Goal: Task Accomplishment & Management: Complete application form

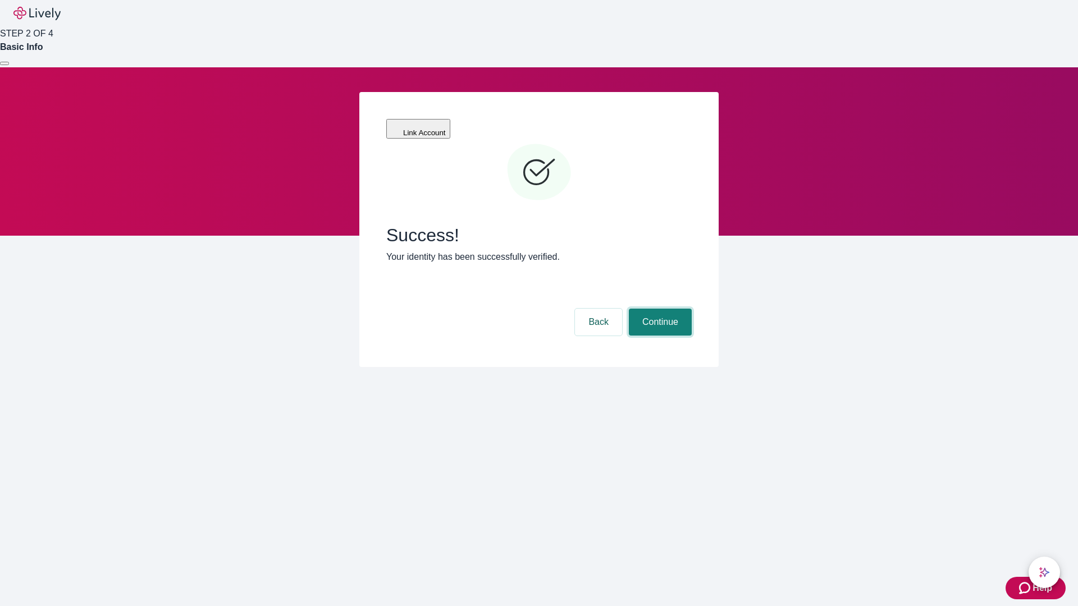
click at [658, 309] on button "Continue" at bounding box center [660, 322] width 63 height 27
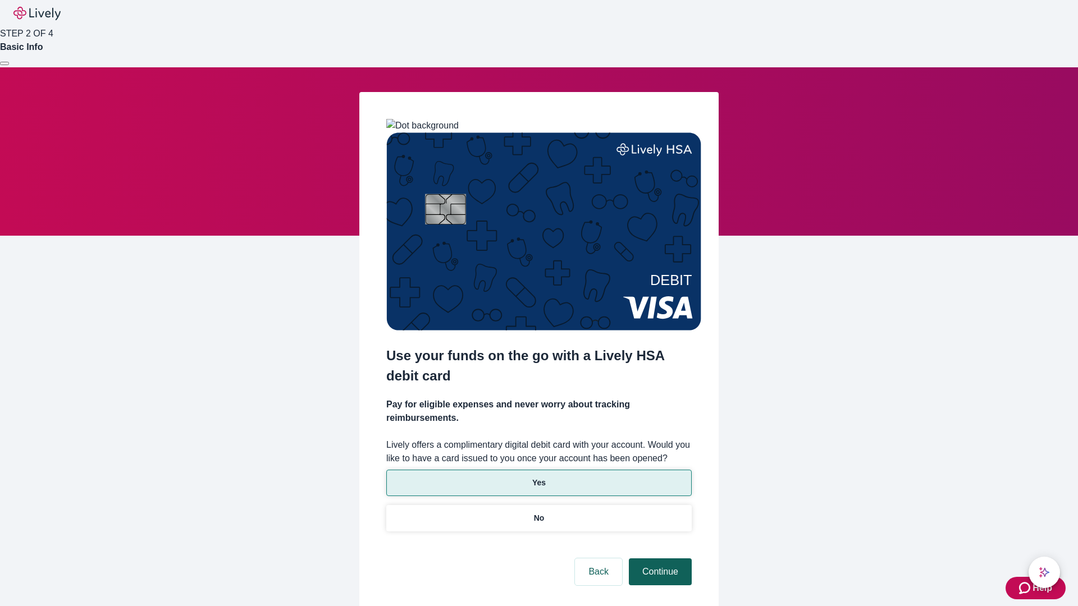
click at [538, 477] on p "Yes" at bounding box center [538, 483] width 13 height 12
click at [658, 558] on button "Continue" at bounding box center [660, 571] width 63 height 27
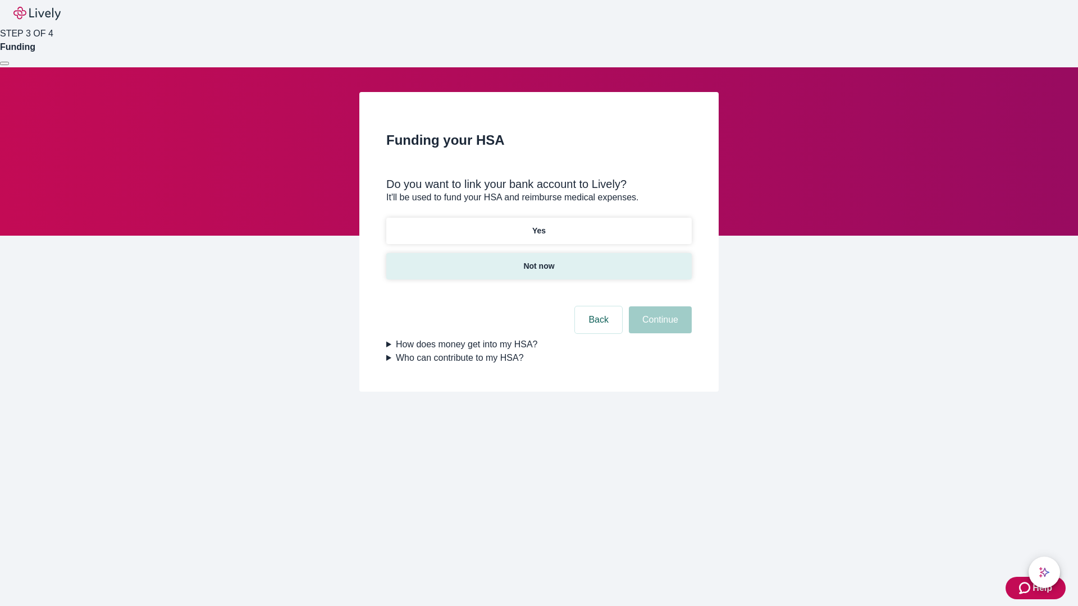
click at [538, 260] on p "Not now" at bounding box center [538, 266] width 31 height 12
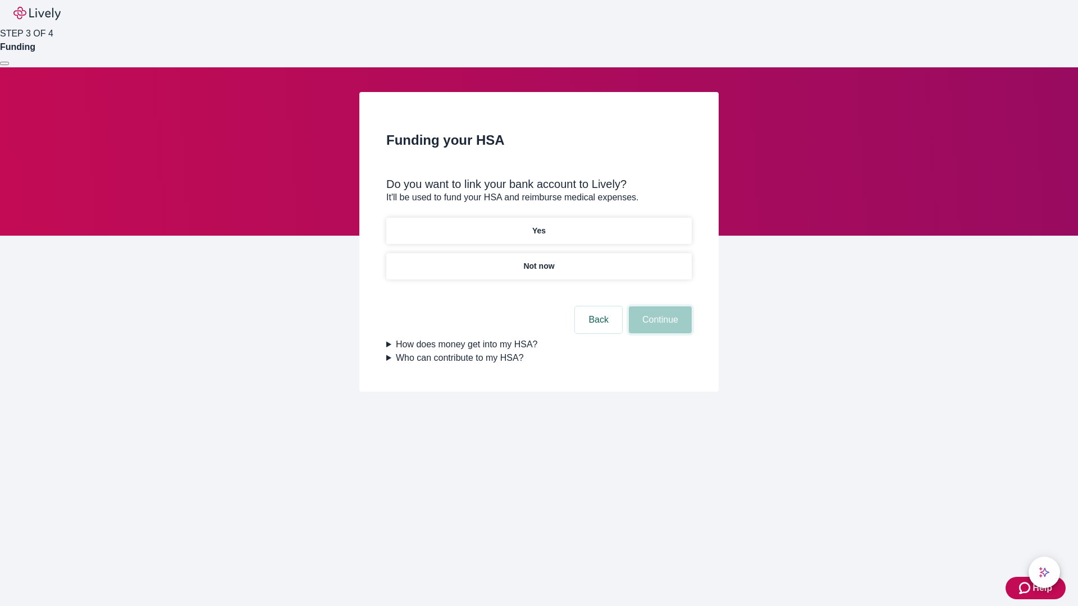
click at [658, 327] on button "Continue" at bounding box center [660, 319] width 63 height 27
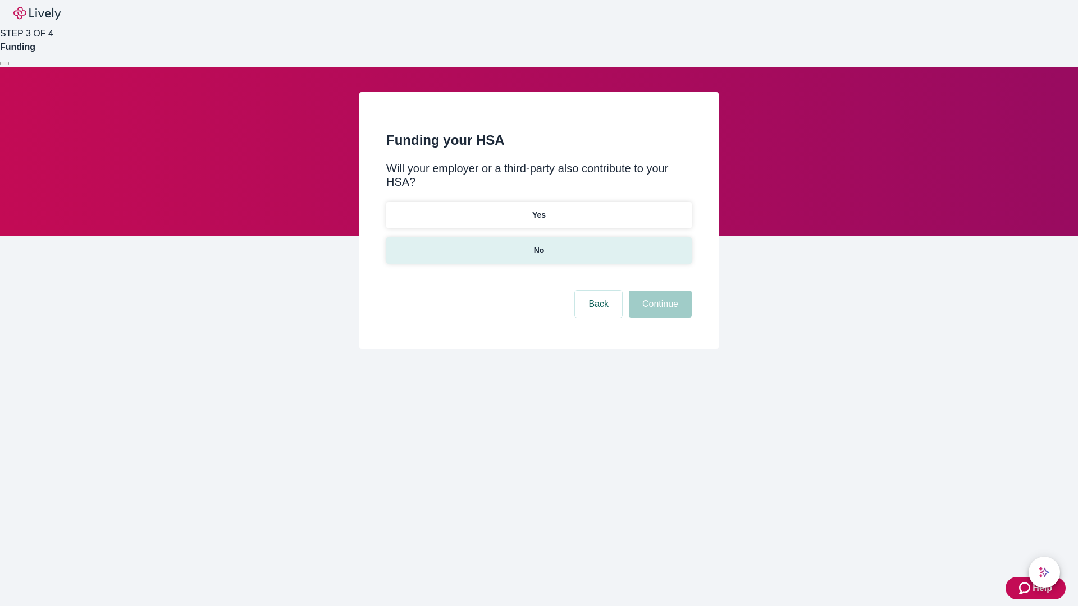
click at [538, 245] on p "No" at bounding box center [539, 251] width 11 height 12
click at [658, 291] on button "Continue" at bounding box center [660, 304] width 63 height 27
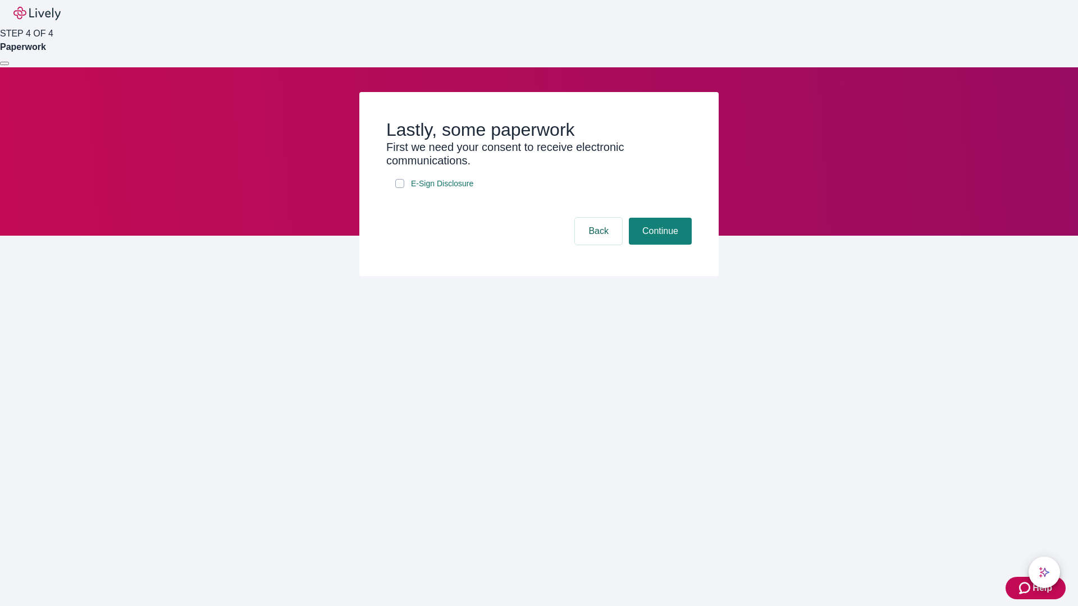
click at [400, 188] on input "E-Sign Disclosure" at bounding box center [399, 183] width 9 height 9
checkbox input "true"
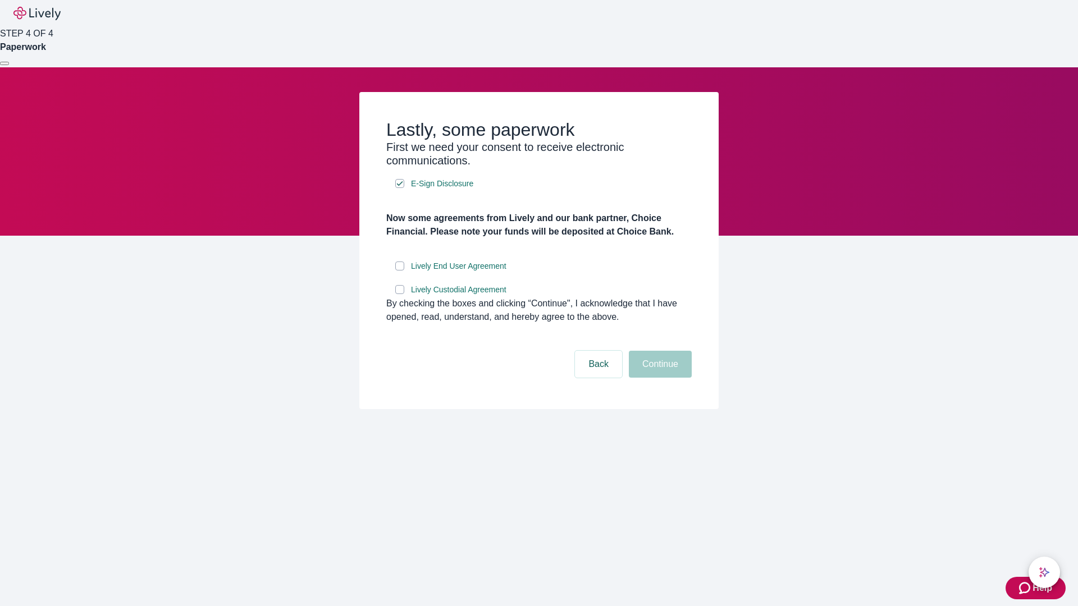
click at [400, 271] on input "Lively End User Agreement" at bounding box center [399, 266] width 9 height 9
checkbox input "true"
click at [400, 294] on input "Lively Custodial Agreement" at bounding box center [399, 289] width 9 height 9
checkbox input "true"
click at [658, 378] on button "Continue" at bounding box center [660, 364] width 63 height 27
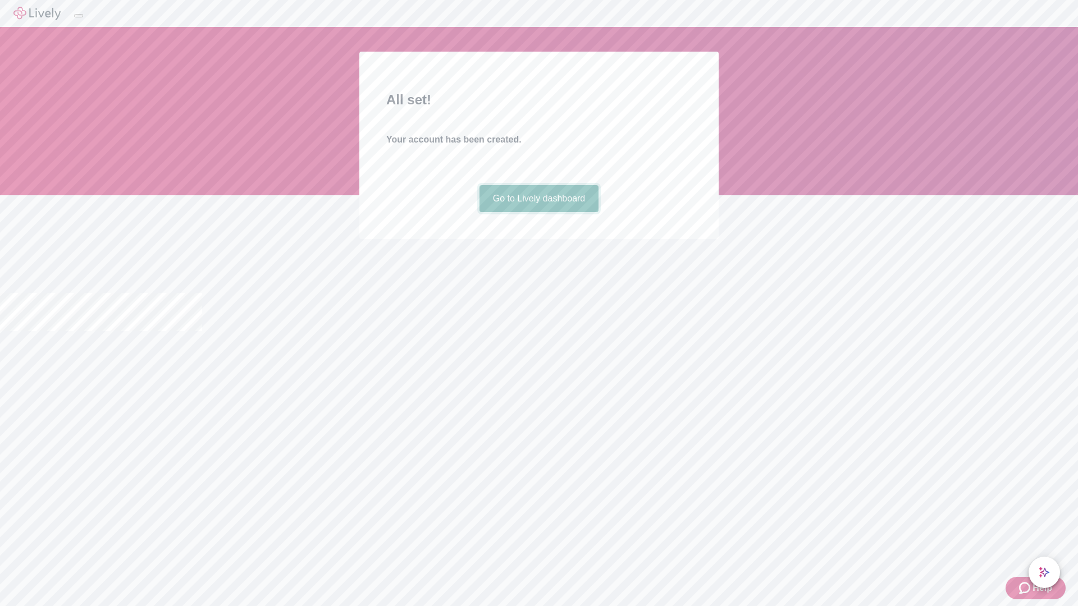
click at [538, 212] on link "Go to Lively dashboard" at bounding box center [539, 198] width 120 height 27
